Goal: Use online tool/utility: Utilize a website feature to perform a specific function

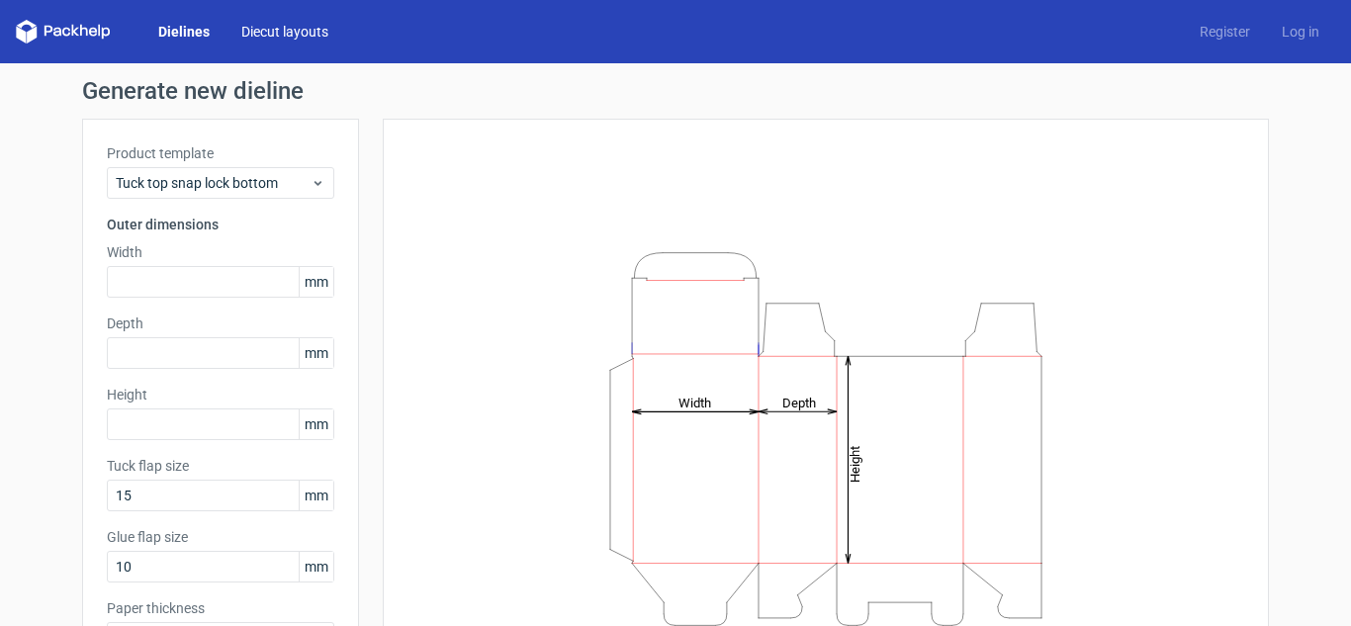
click at [267, 31] on link "Diecut layouts" at bounding box center [284, 32] width 119 height 20
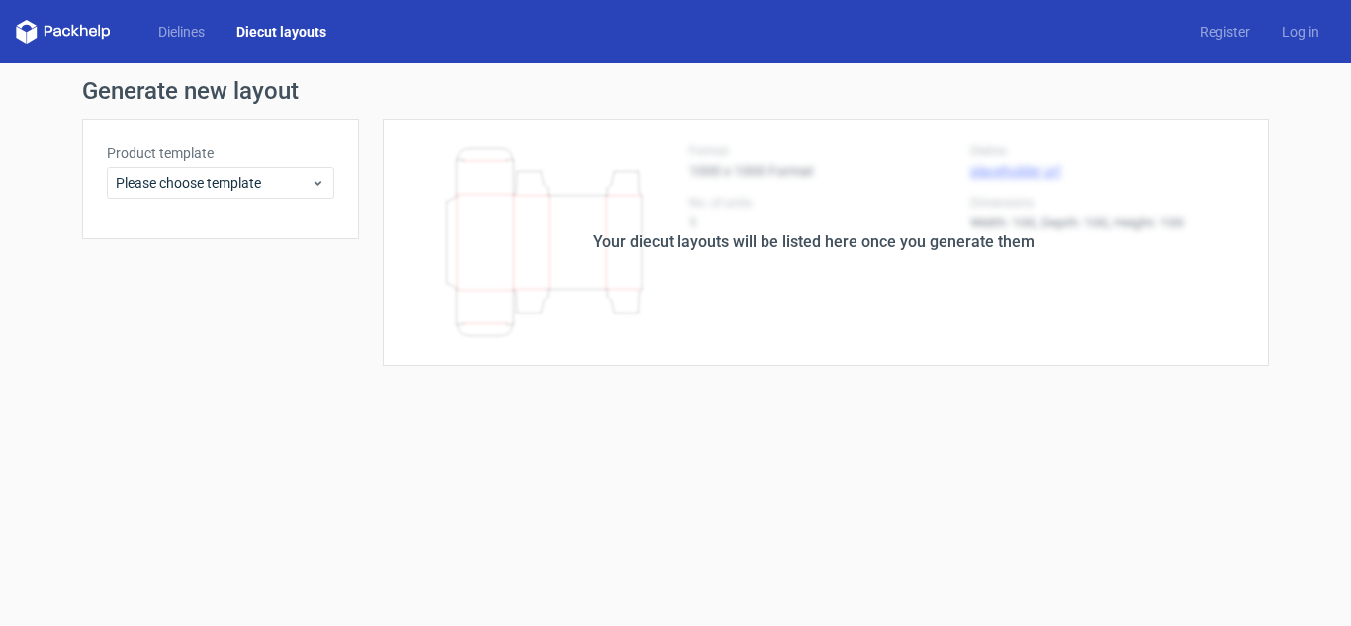
click at [638, 220] on div "Your diecut layouts will be listed here once you generate them" at bounding box center [814, 242] width 910 height 247
click at [318, 187] on icon at bounding box center [318, 183] width 15 height 16
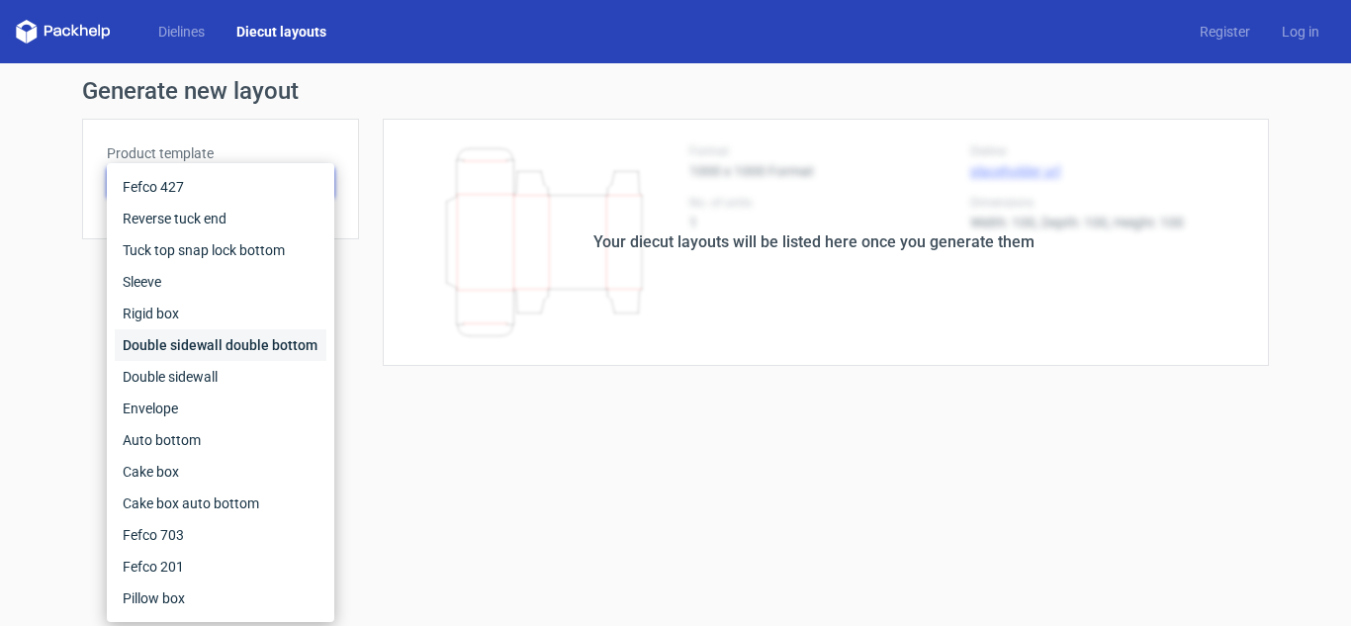
click at [278, 351] on div "Double sidewall double bottom" at bounding box center [221, 345] width 212 height 32
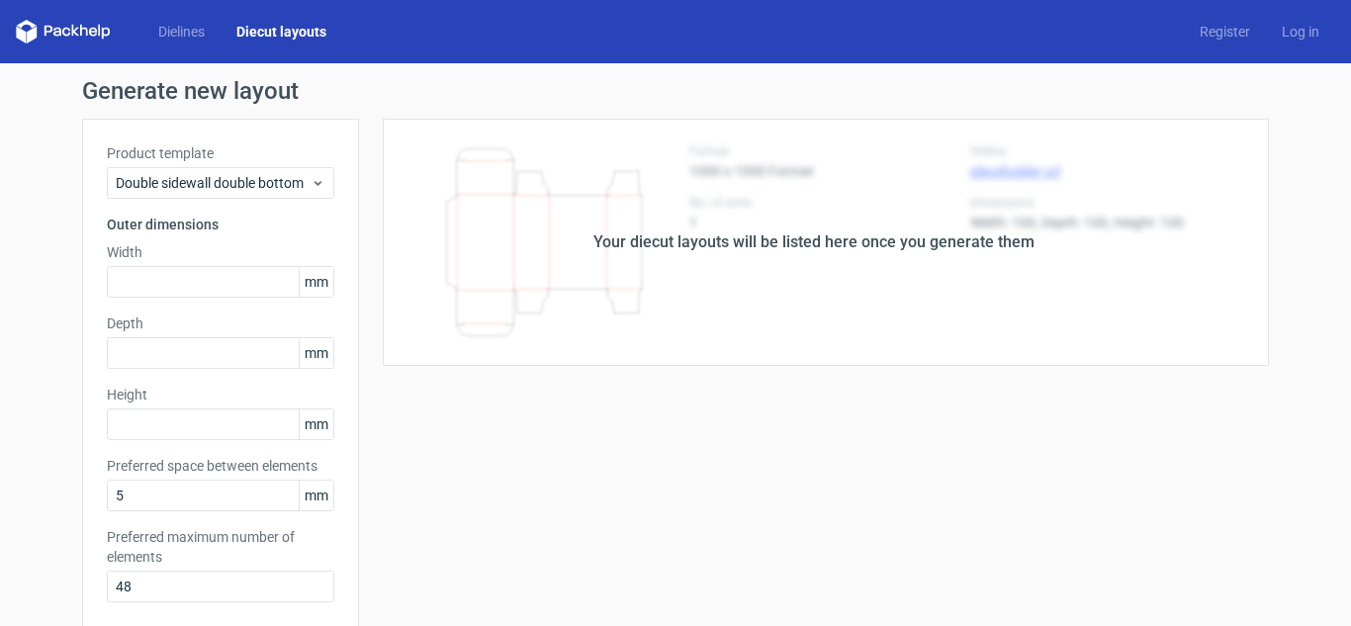
click at [629, 234] on div "Your diecut layouts will be listed here once you generate them" at bounding box center [813, 242] width 441 height 24
click at [868, 260] on div "Your diecut layouts will be listed here once you generate them" at bounding box center [814, 242] width 910 height 247
click at [321, 183] on div "Double sidewall double bottom" at bounding box center [220, 183] width 227 height 32
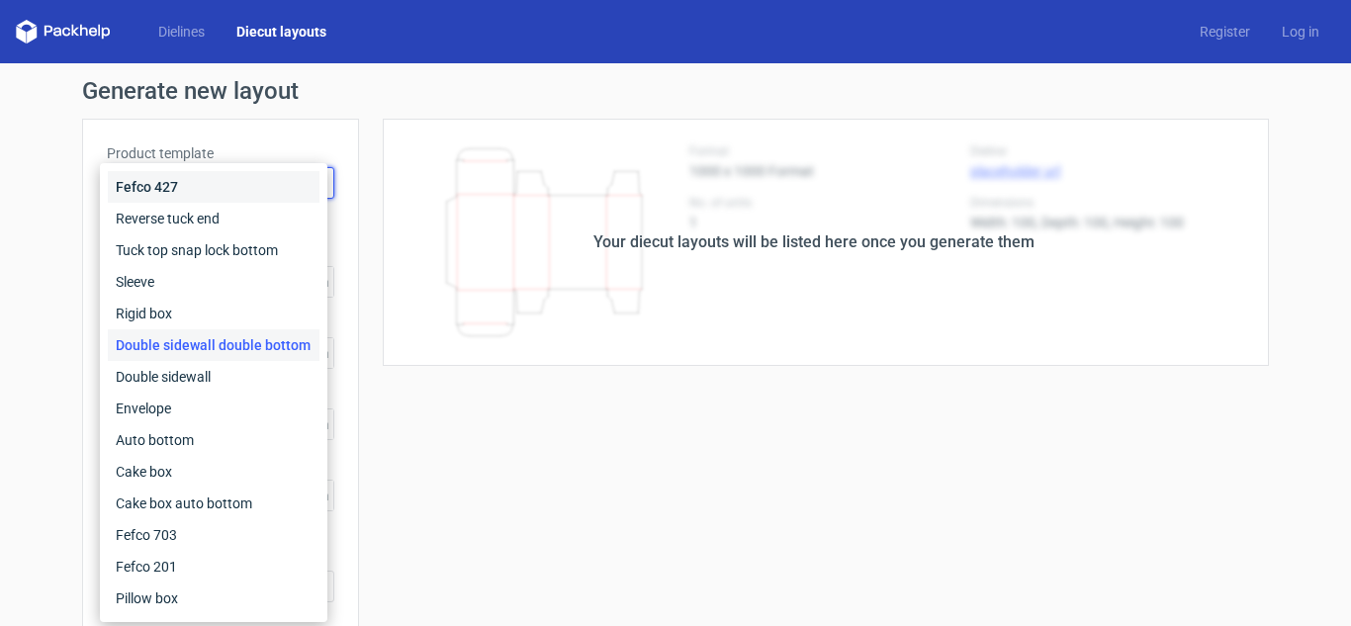
click at [269, 197] on div "Fefco 427" at bounding box center [214, 187] width 212 height 32
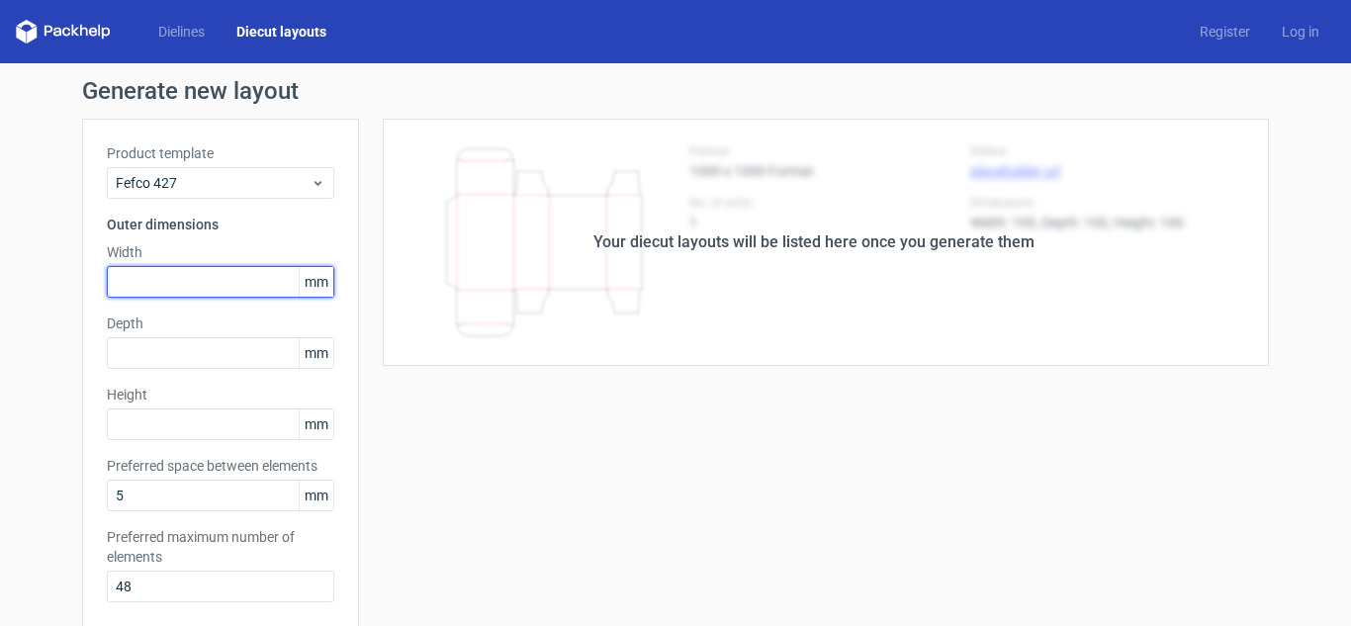
click at [178, 291] on input "text" at bounding box center [220, 282] width 227 height 32
type input "4"
type input "1"
type input "400"
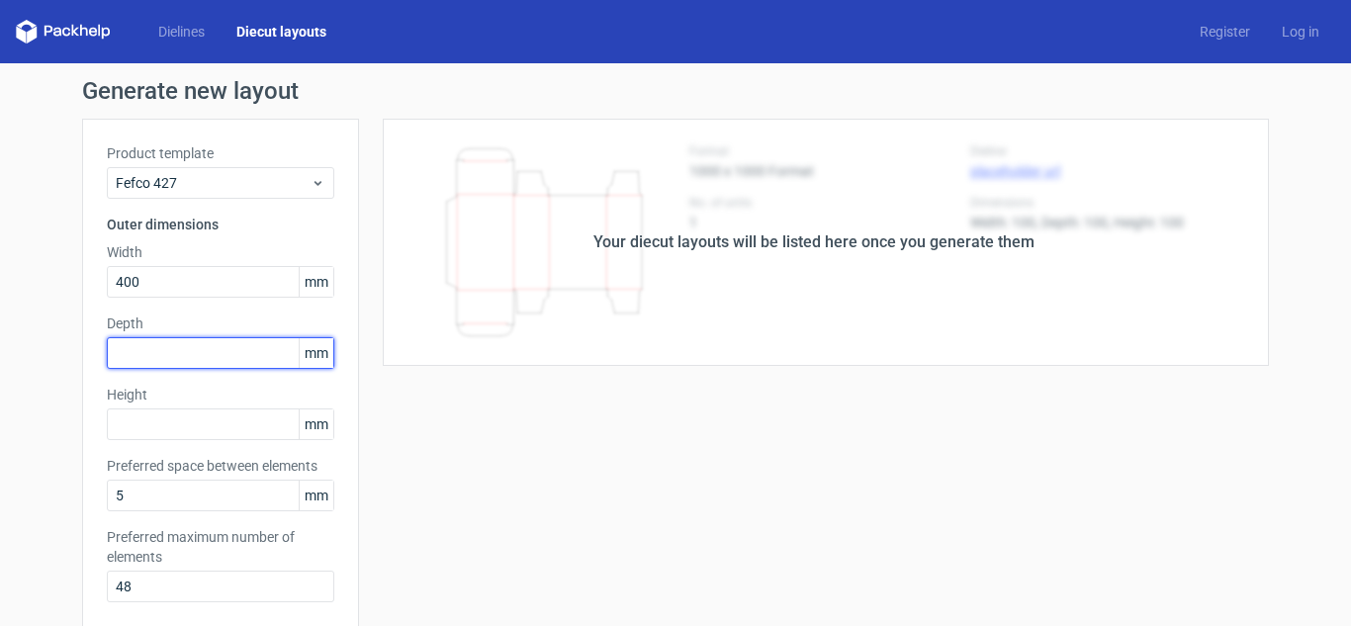
click at [192, 351] on input "text" at bounding box center [220, 353] width 227 height 32
type input "1"
type input "90"
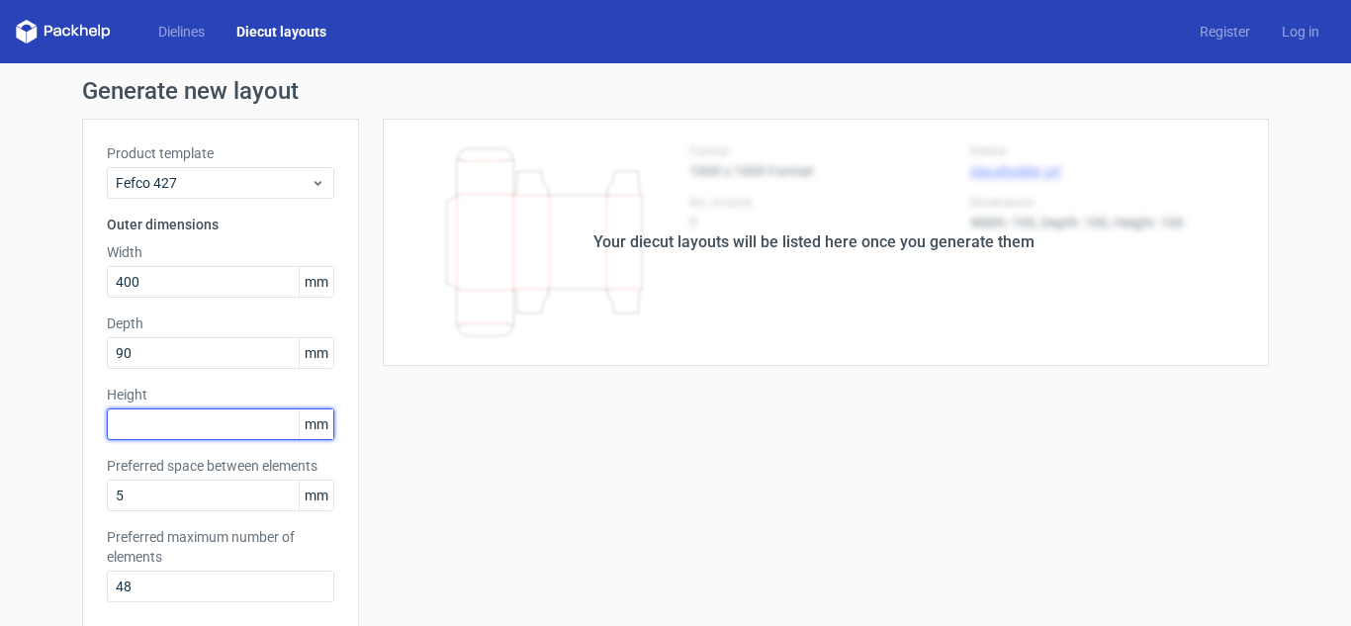
click at [151, 435] on input "text" at bounding box center [220, 424] width 227 height 32
type input "70"
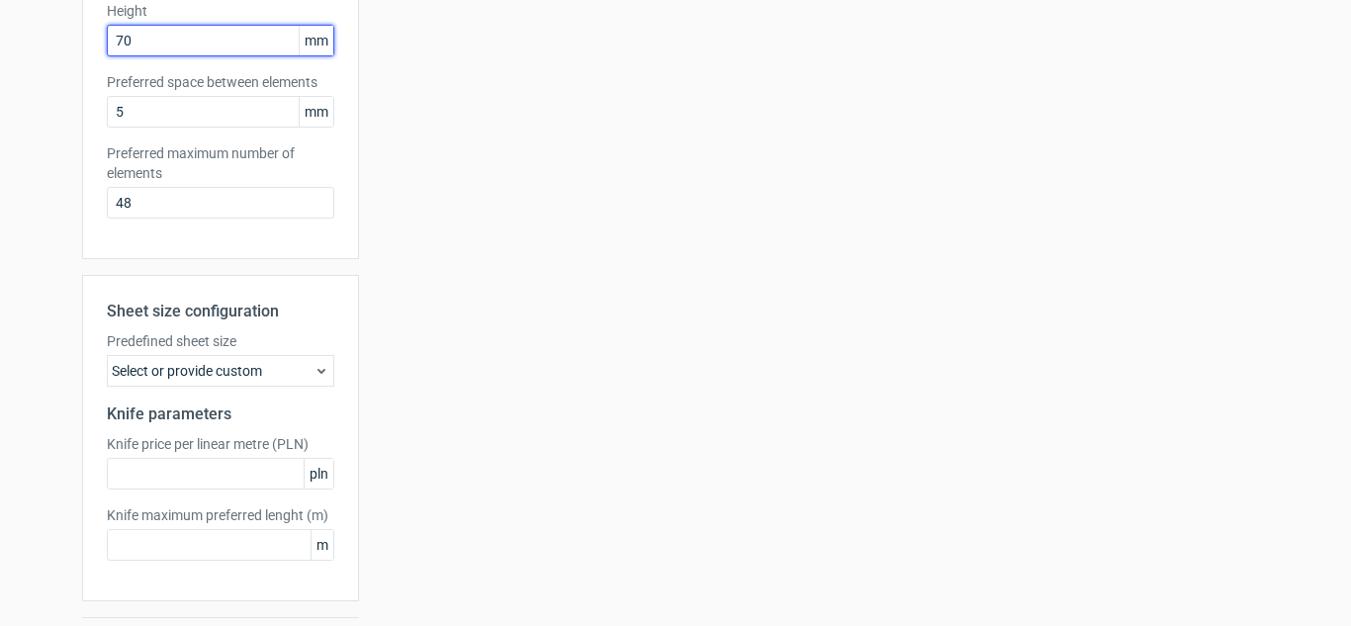
scroll to position [439, 0]
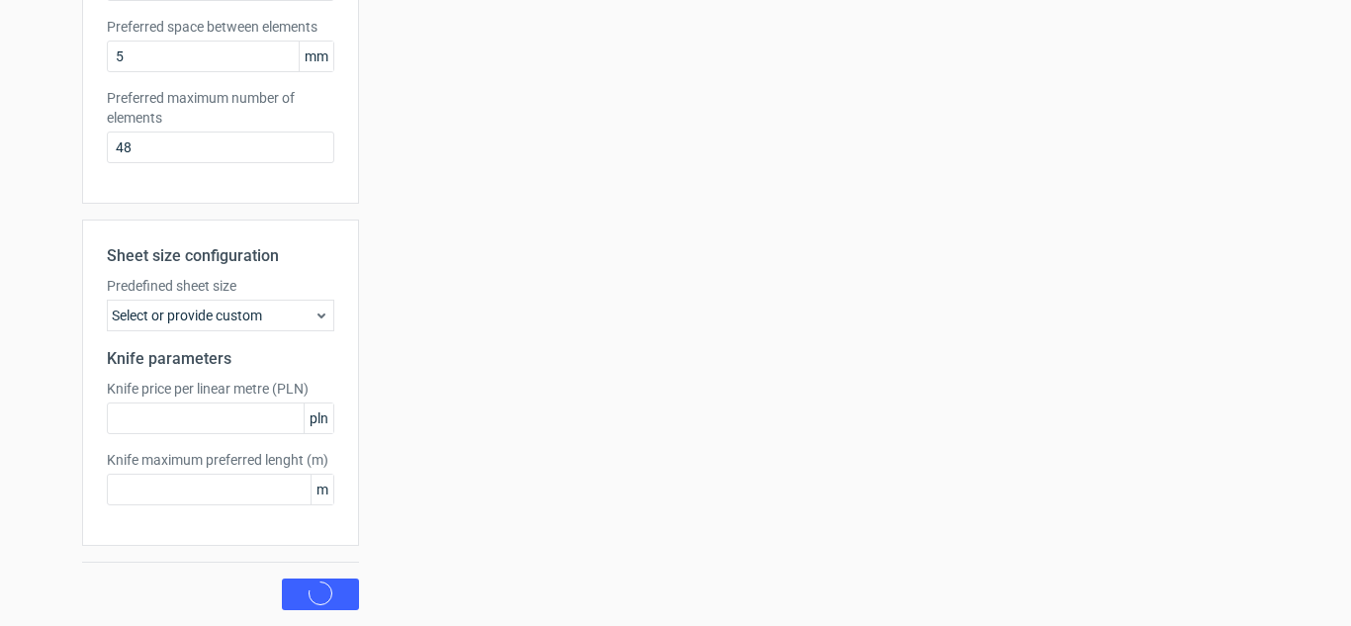
click at [318, 315] on icon at bounding box center [322, 316] width 16 height 16
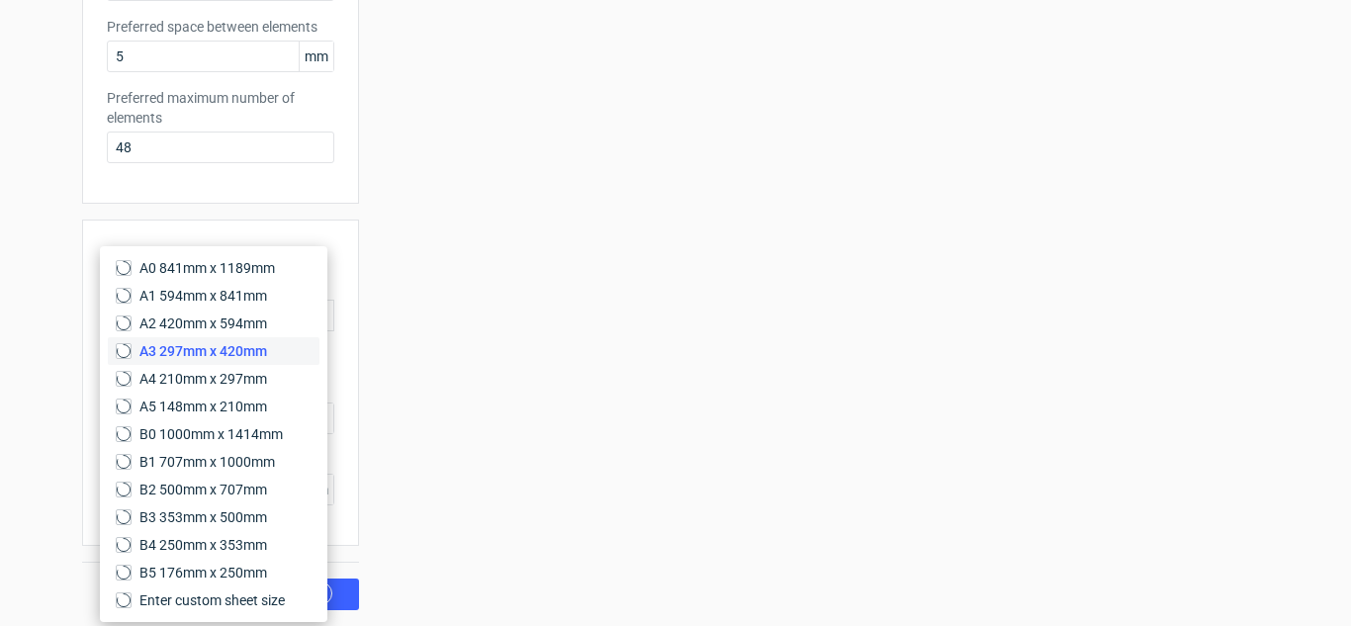
click at [256, 352] on span "A3 297mm x 420mm" at bounding box center [203, 351] width 128 height 20
click at [132, 352] on input "A3 297mm x 420mm" at bounding box center [124, 351] width 16 height 16
click at [452, 254] on div "Your diecut layouts will be listed here once you generate them Height Depth Wid…" at bounding box center [814, 145] width 910 height 931
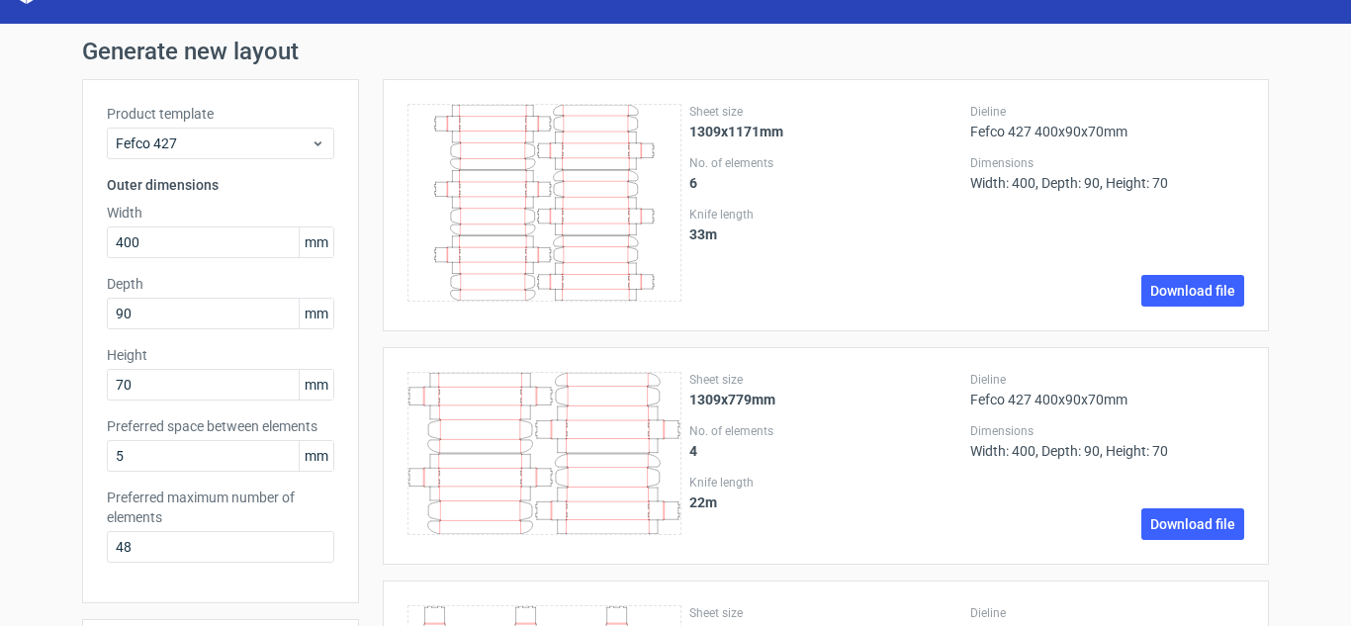
scroll to position [0, 0]
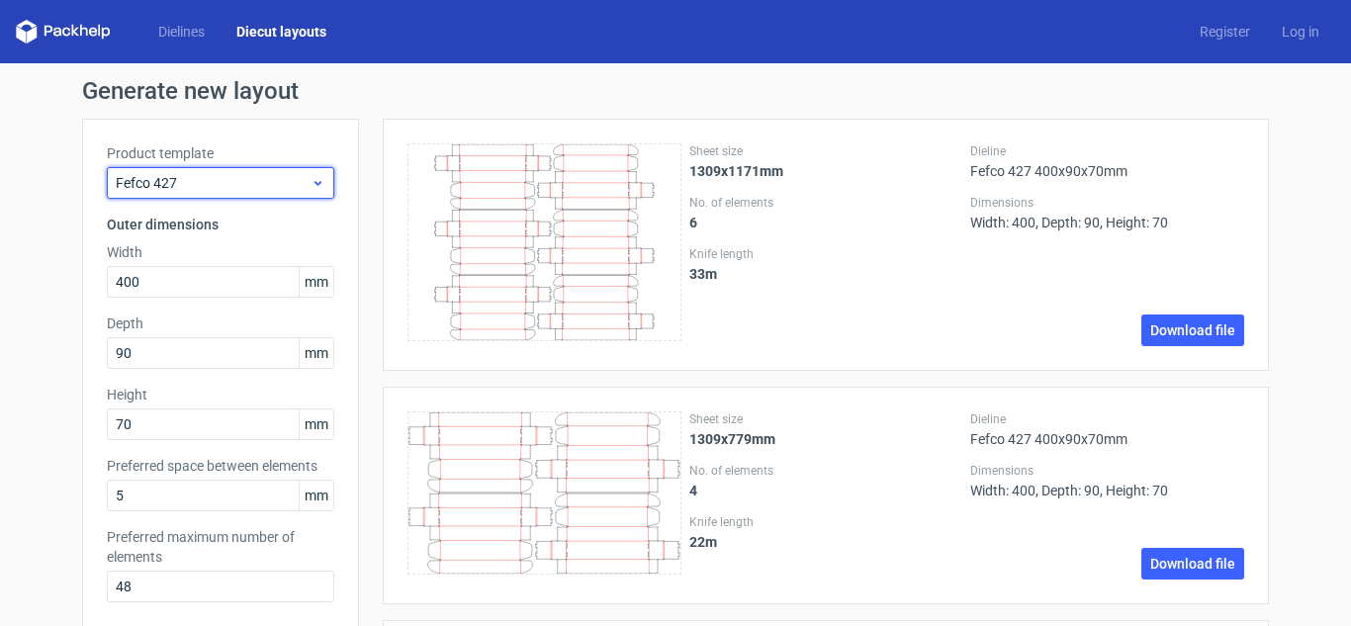
click at [311, 181] on icon at bounding box center [318, 183] width 15 height 16
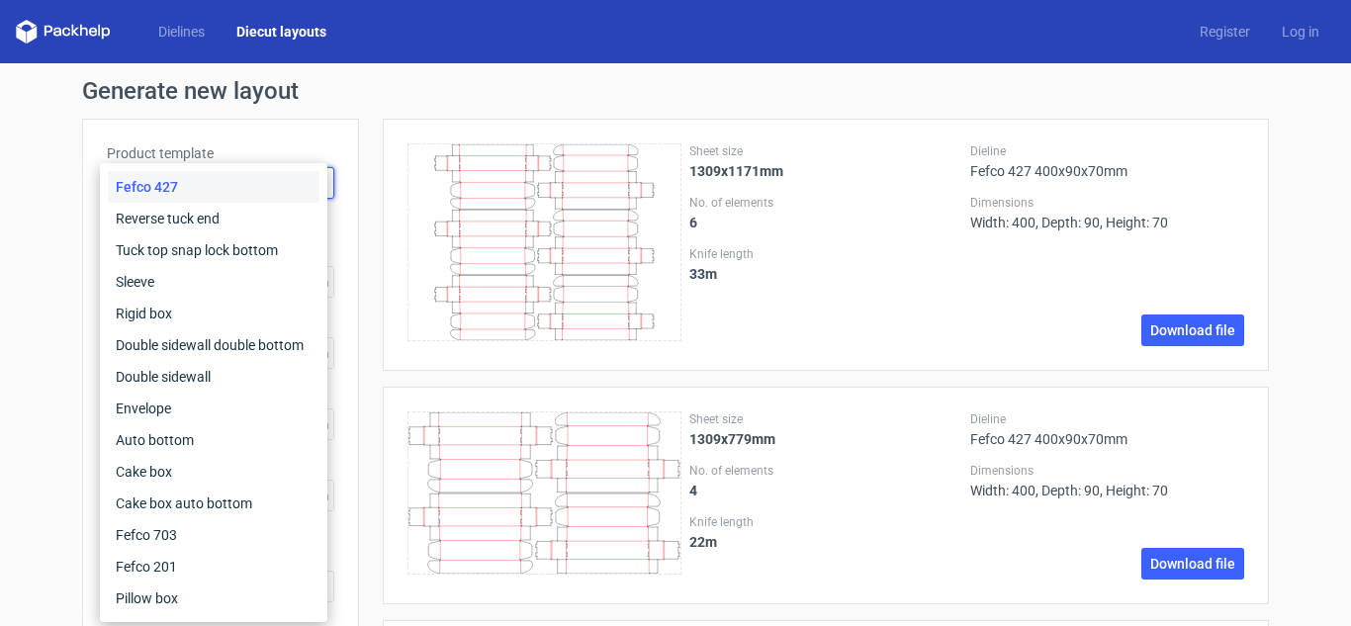
click at [350, 97] on h1 "Generate new layout" at bounding box center [675, 91] width 1187 height 24
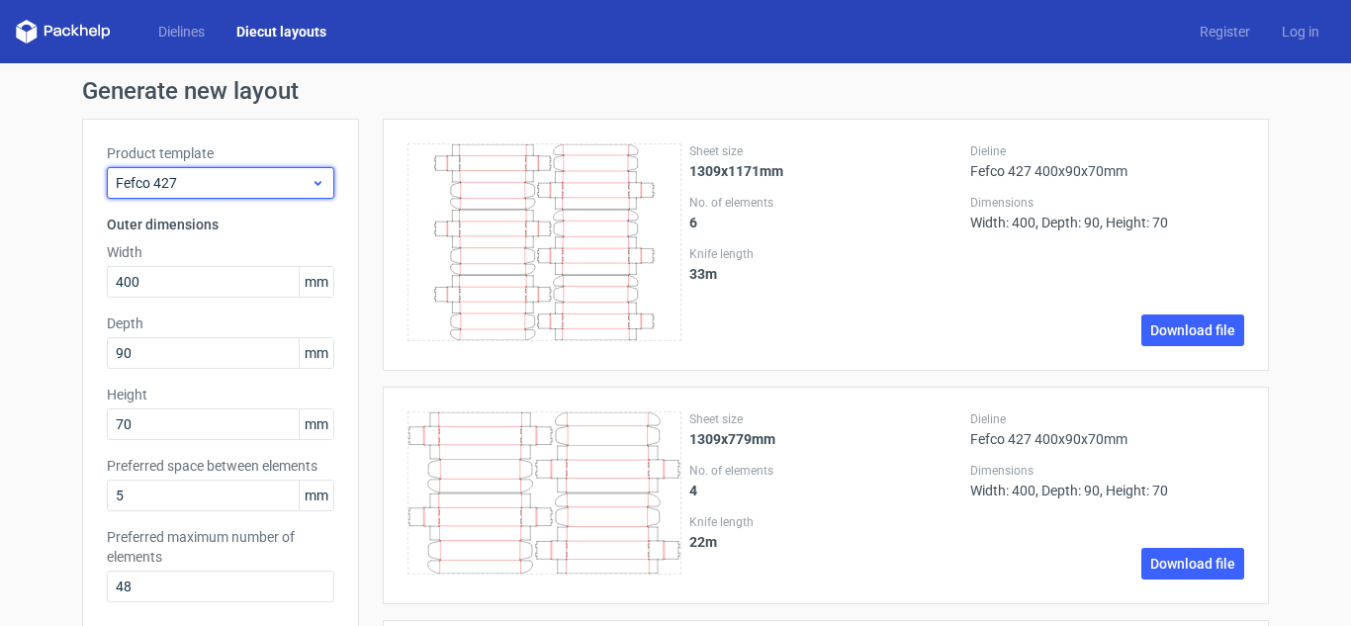
click at [202, 176] on span "Fefco 427" at bounding box center [213, 183] width 195 height 20
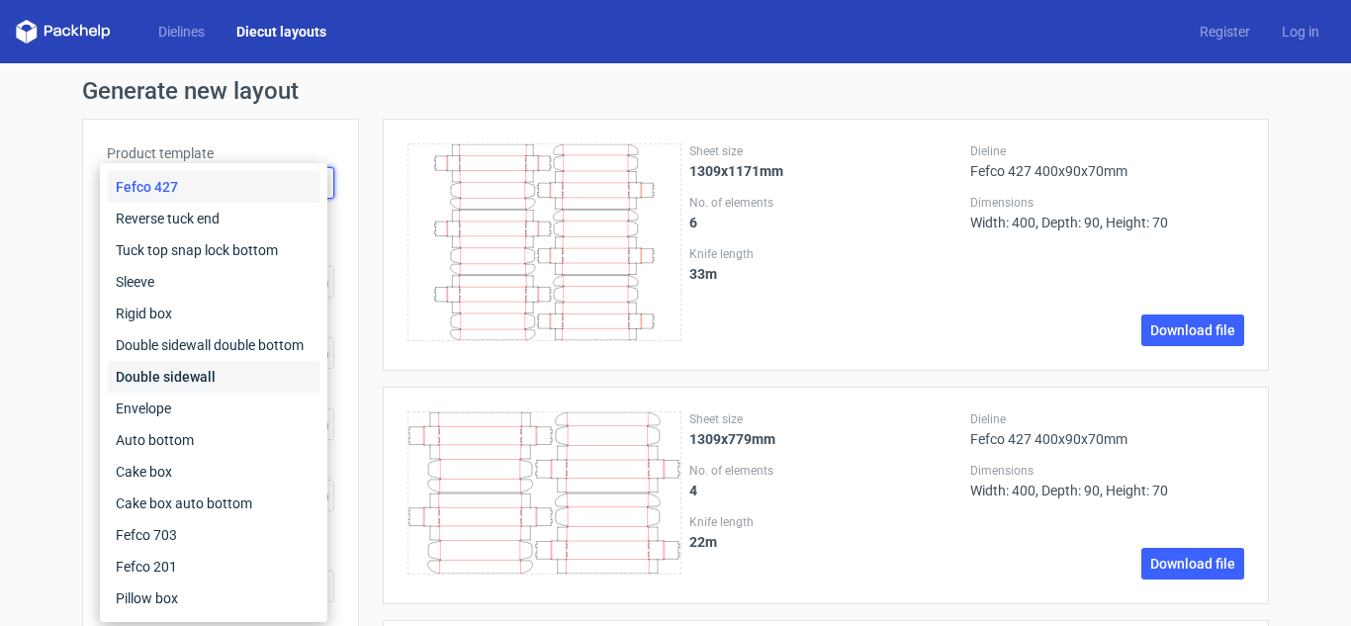
click at [218, 369] on div "Double sidewall" at bounding box center [214, 377] width 212 height 32
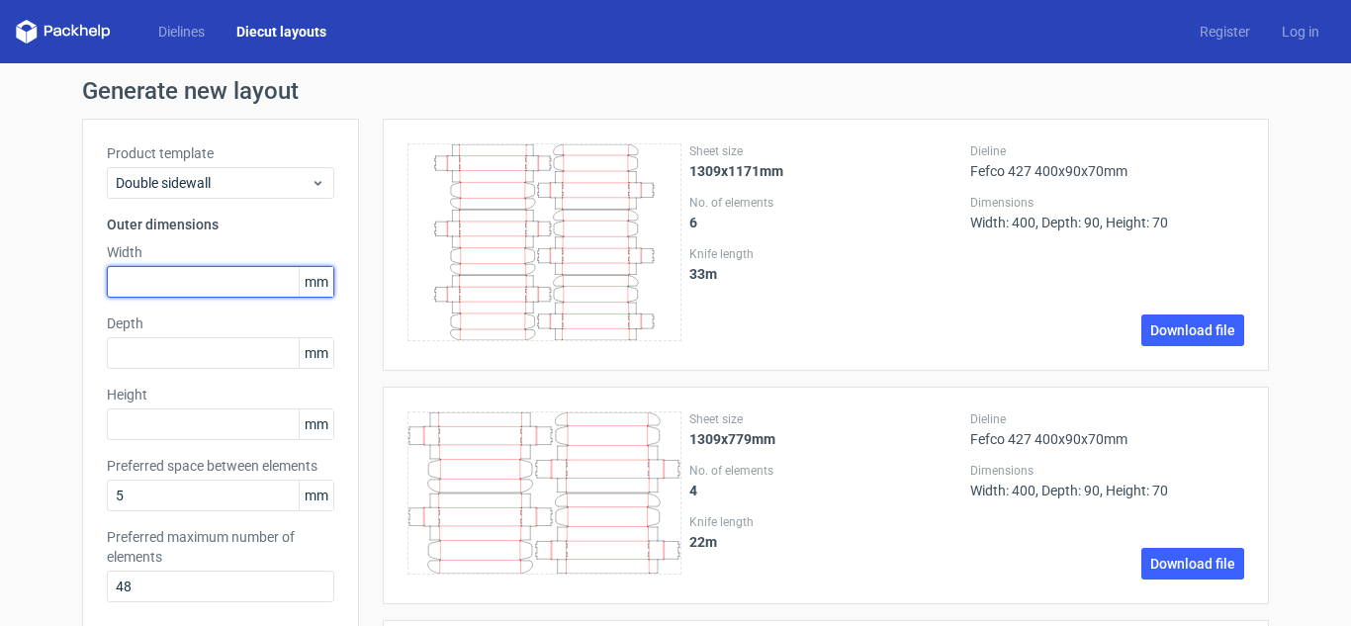
click at [178, 279] on input "text" at bounding box center [220, 282] width 227 height 32
type input "480"
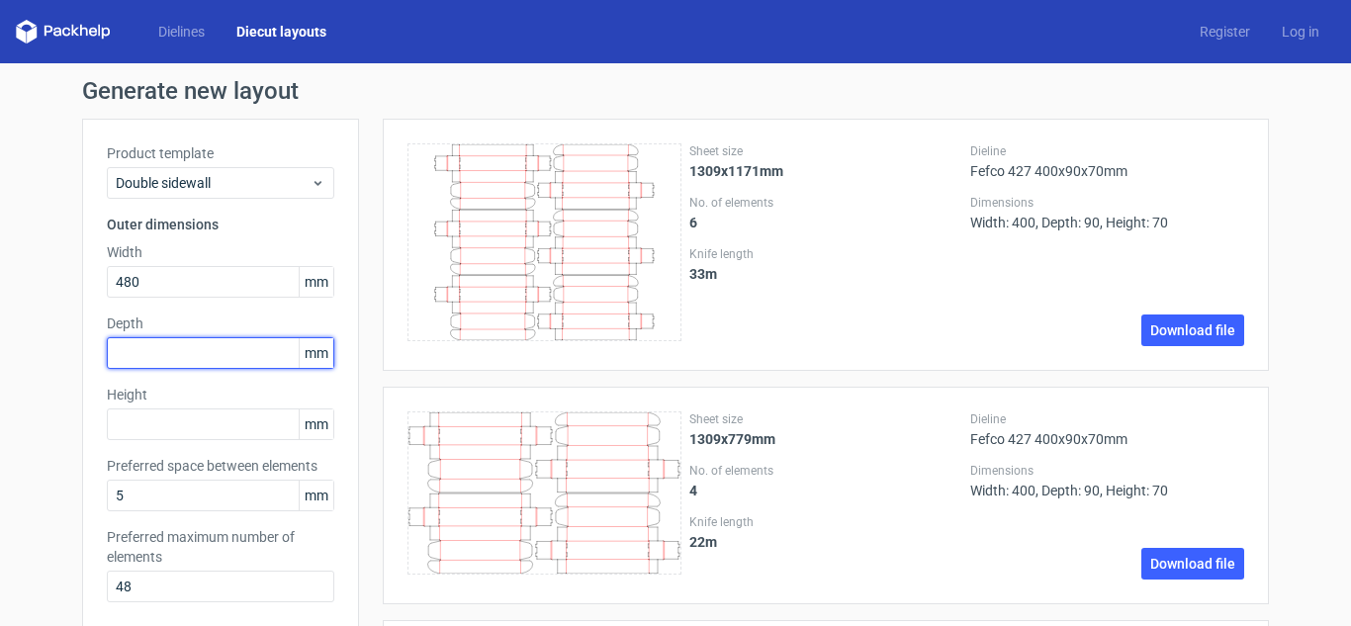
click at [141, 349] on input "text" at bounding box center [220, 353] width 227 height 32
type input "280"
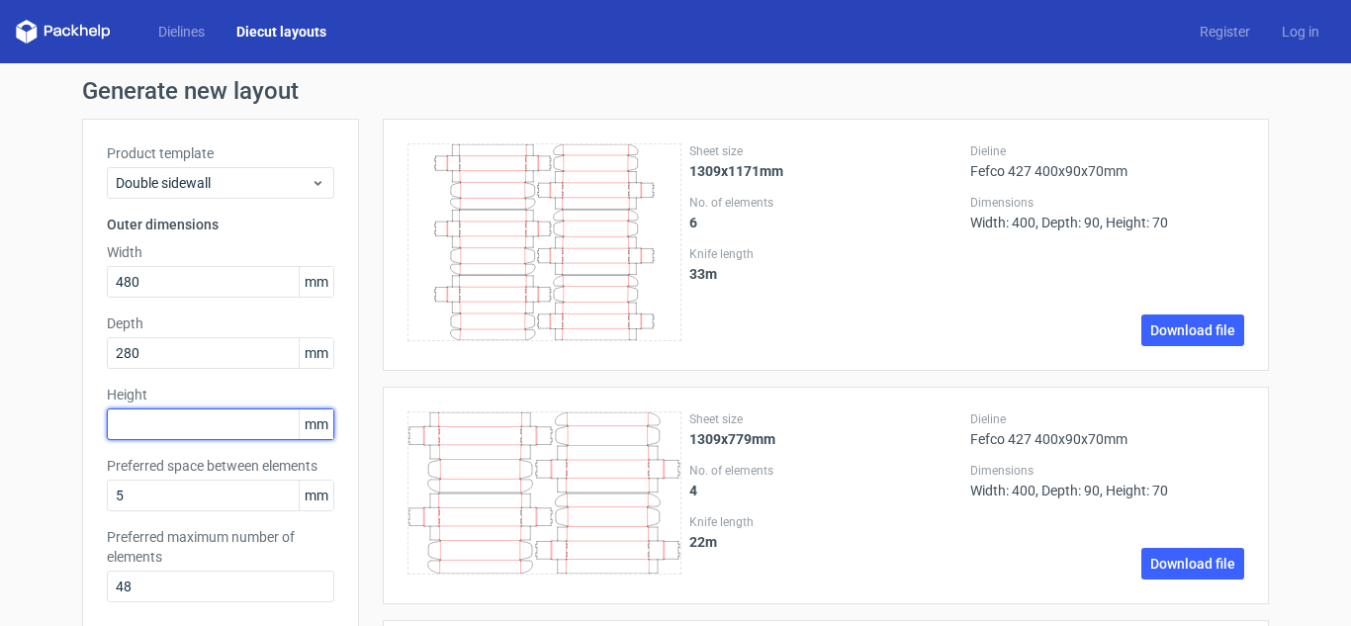
click at [162, 433] on input "text" at bounding box center [220, 424] width 227 height 32
type input "1"
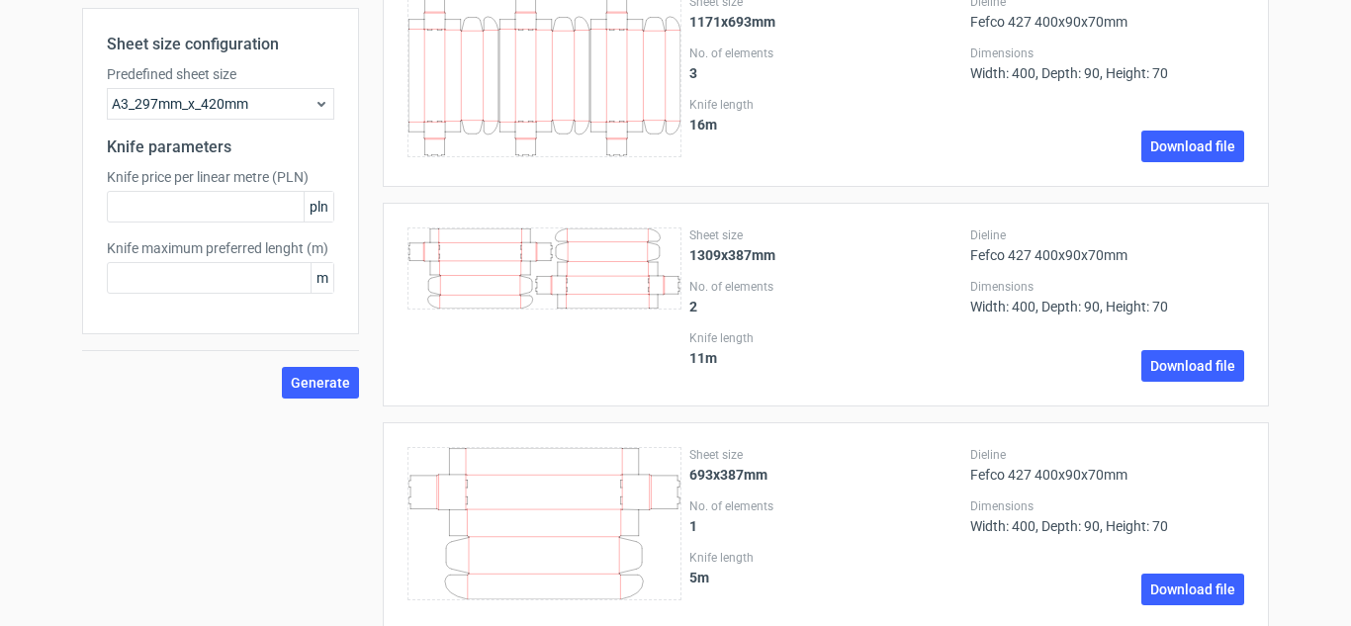
scroll to position [664, 0]
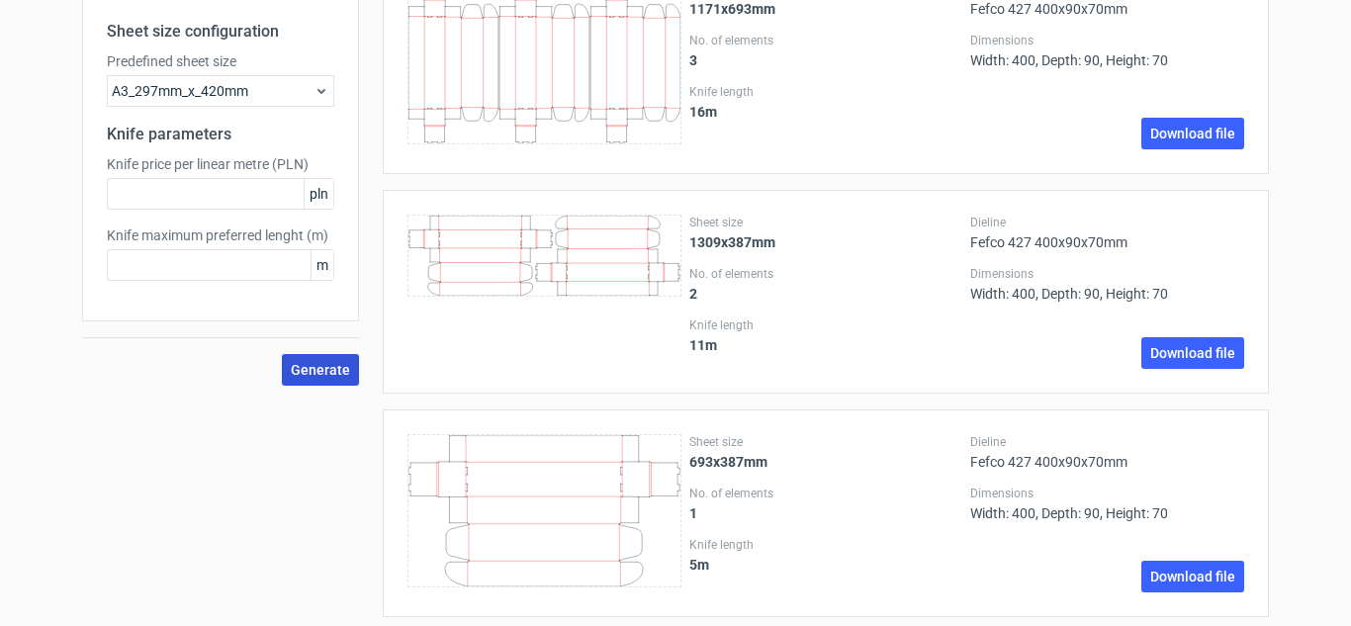
type input "80"
click at [331, 363] on span "Generate" at bounding box center [320, 370] width 59 height 14
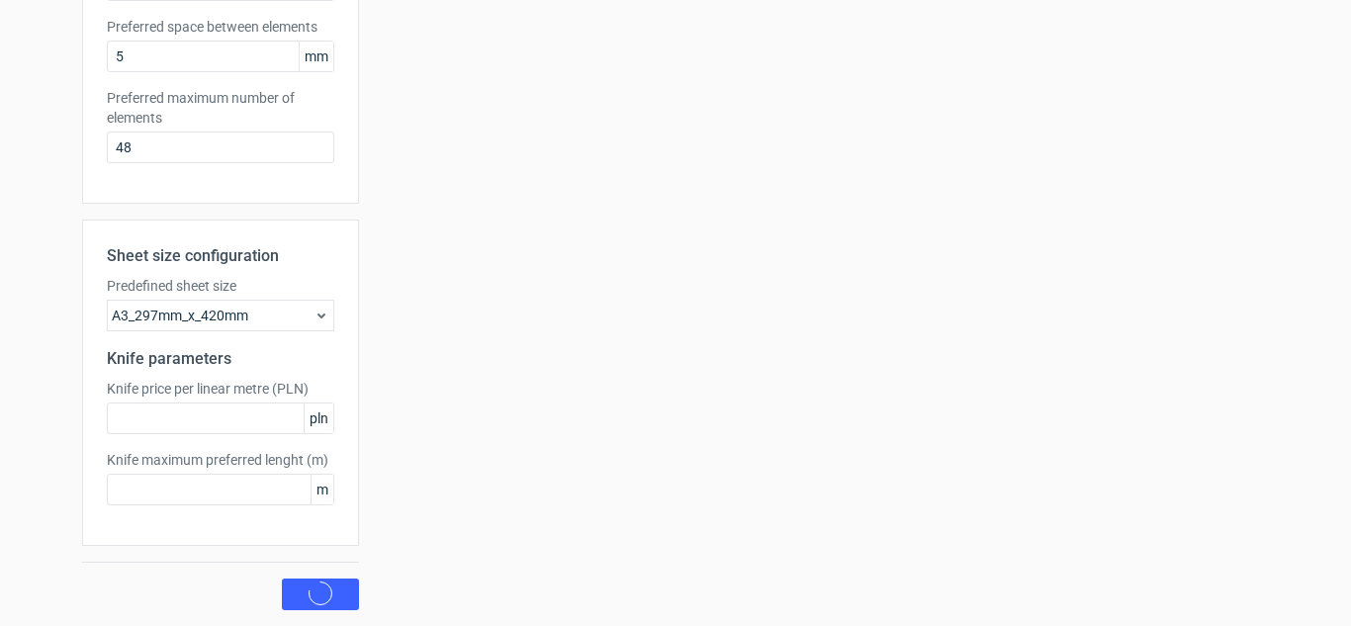
scroll to position [0, 0]
